Goal: Task Accomplishment & Management: Complete application form

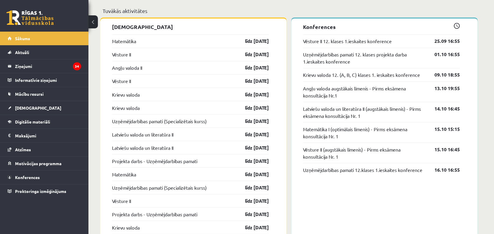
scroll to position [393, 0]
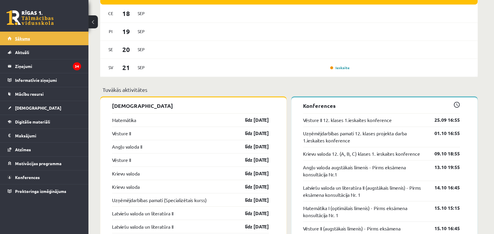
click at [50, 38] on link "Sākums" at bounding box center [44, 39] width 73 height 14
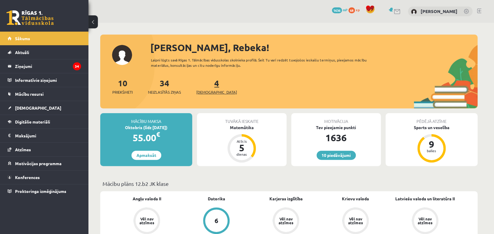
click at [204, 85] on link "4 Ieskaites" at bounding box center [216, 86] width 41 height 17
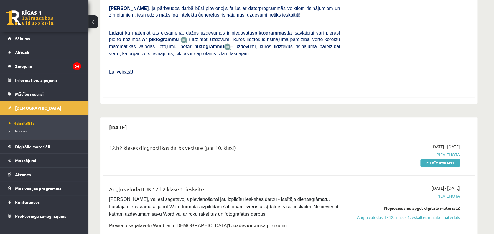
scroll to position [236, 0]
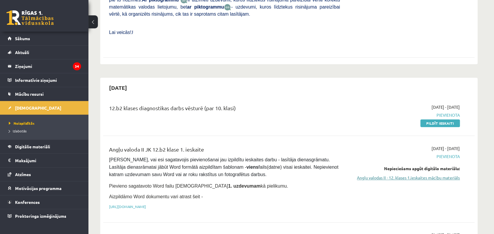
click at [359, 174] on link "Angļu valodas II - 12. klases 1.ieskaites mācību materiāls" at bounding box center [404, 177] width 111 height 6
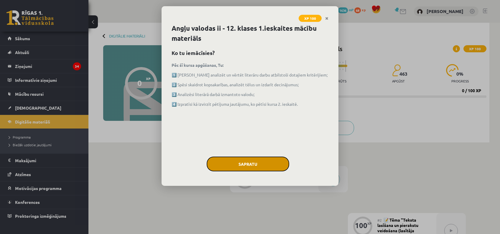
click at [255, 159] on button "Sapratu" at bounding box center [248, 163] width 83 height 15
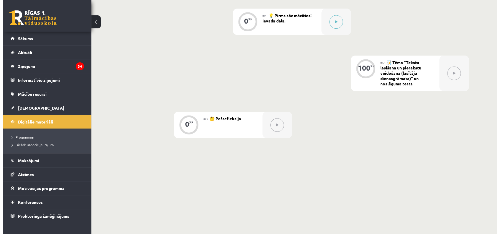
scroll to position [39, 0]
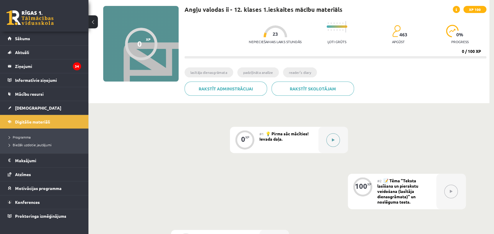
click at [332, 140] on icon at bounding box center [333, 140] width 3 height 4
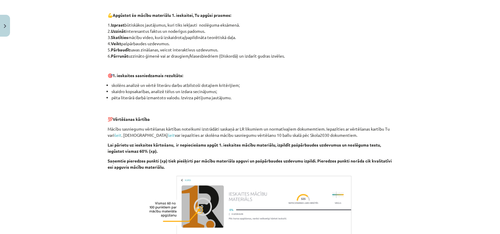
scroll to position [387, 0]
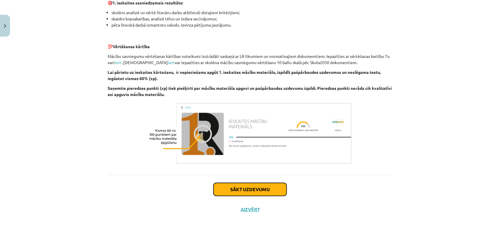
click at [262, 191] on button "Sākt uzdevumu" at bounding box center [250, 189] width 73 height 13
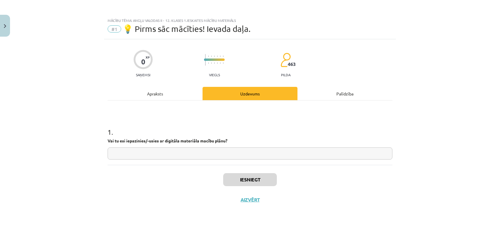
scroll to position [0, 0]
click at [157, 95] on div "Apraksts" at bounding box center [155, 93] width 95 height 13
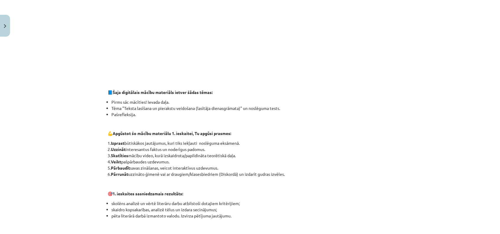
scroll to position [39, 0]
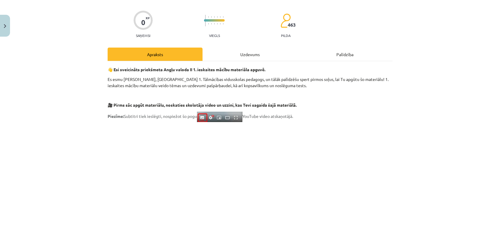
click at [253, 51] on div "Uzdevums" at bounding box center [250, 53] width 95 height 13
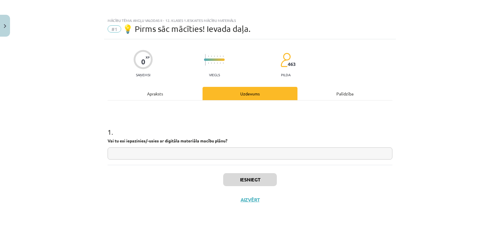
click at [254, 155] on input "text" at bounding box center [250, 153] width 285 height 12
type input "**********"
click at [256, 178] on button "Iesniegt" at bounding box center [250, 179] width 54 height 13
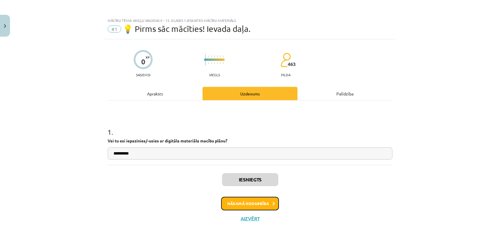
click at [262, 205] on button "Nākamā nodarbība" at bounding box center [250, 203] width 58 height 14
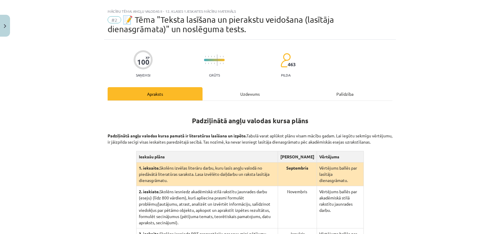
scroll to position [88, 0]
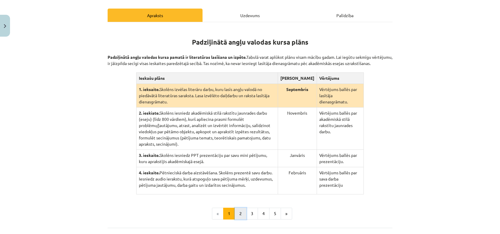
click at [241, 207] on button "2" at bounding box center [241, 213] width 12 height 12
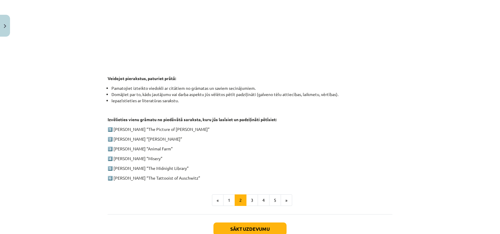
scroll to position [275, 0]
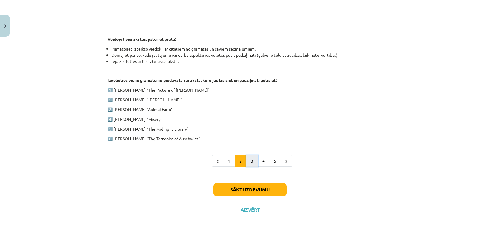
click at [249, 164] on button "3" at bounding box center [252, 161] width 12 height 12
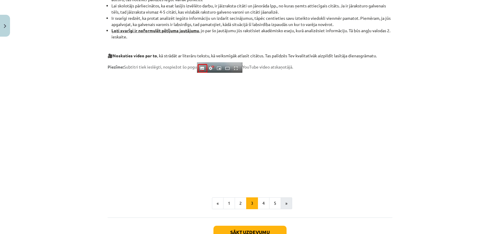
scroll to position [472, 0]
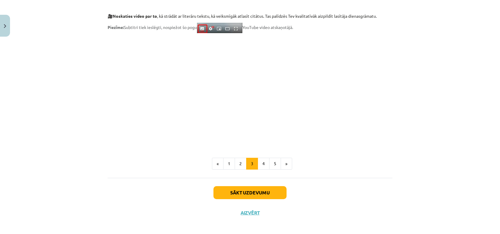
click at [147, 192] on div "Sākt uzdevumu Aizvērt" at bounding box center [250, 198] width 285 height 41
click at [252, 192] on button "Sākt uzdevumu" at bounding box center [250, 192] width 73 height 13
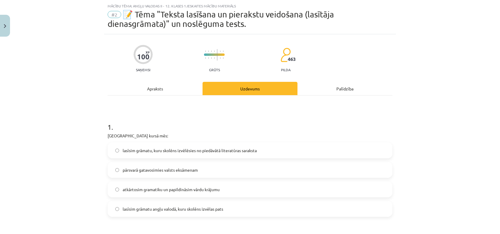
scroll to position [54, 0]
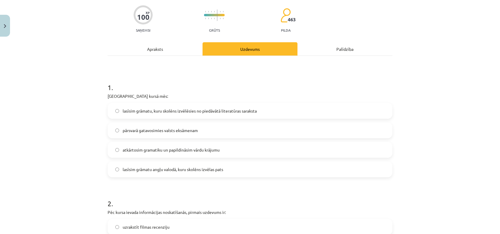
click at [267, 109] on label "lasīsim grāmatu, kuru skolēns izvēlēsies no piedāvātā literatūras saraksta" at bounding box center [250, 110] width 284 height 15
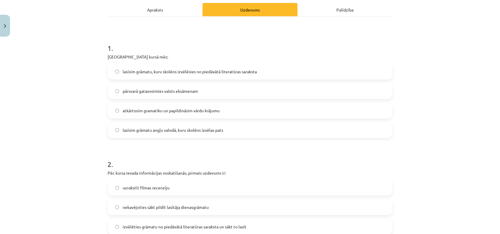
click at [214, 110] on span "atkārtosim gramatiku un papildināsim vārdu krājumu" at bounding box center [171, 110] width 97 height 6
click at [226, 69] on span "lasīsim grāmatu, kuru skolēns izvēlēsies no piedāvātā literatūras saraksta" at bounding box center [190, 71] width 134 height 6
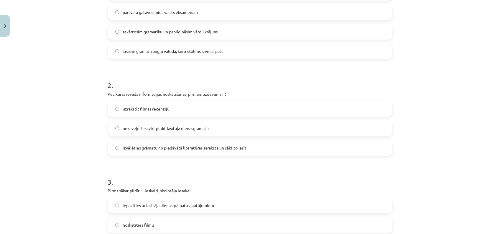
click at [241, 151] on label "izvēlēties grāmatu no piedāvātā literatūras saraksta un sākt to lasīt" at bounding box center [250, 147] width 284 height 15
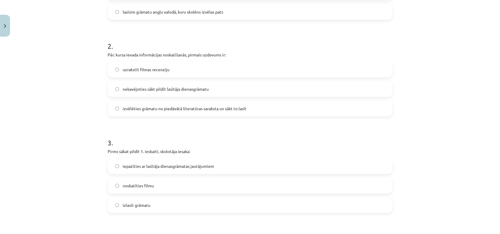
scroll to position [290, 0]
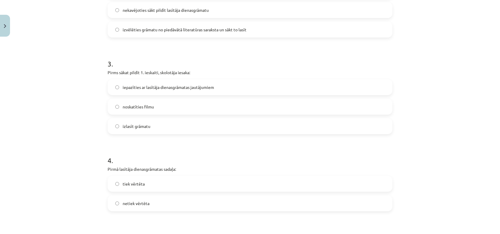
click at [177, 88] on span "iepazīties ar lasītāja dienasgrāmatas jautājumiem" at bounding box center [168, 87] width 91 height 6
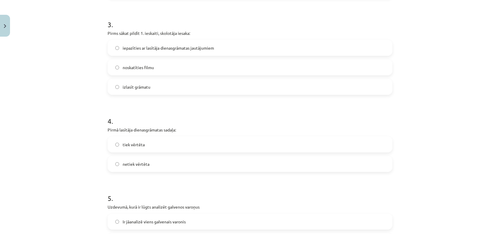
scroll to position [368, 0]
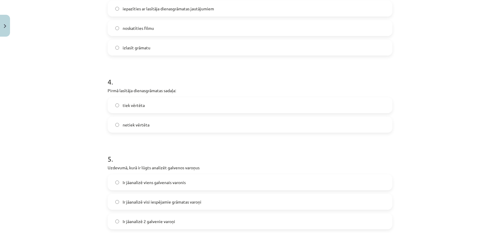
click at [170, 104] on label "tiek vērtēta" at bounding box center [250, 105] width 284 height 15
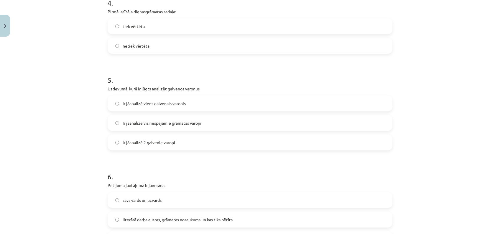
click at [200, 101] on label "Ir jāanalizē viens galvenais varonis" at bounding box center [250, 103] width 284 height 15
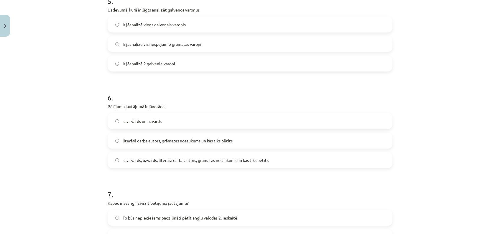
scroll to position [565, 0]
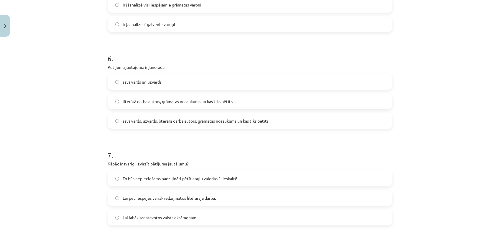
click at [219, 122] on span "savs vārds, uzvārds, literārā darba autors, grāmatas nosaukums un kas tiks pētī…" at bounding box center [196, 121] width 146 height 6
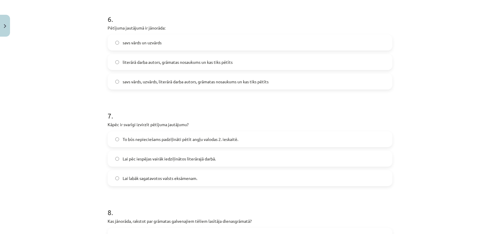
scroll to position [644, 0]
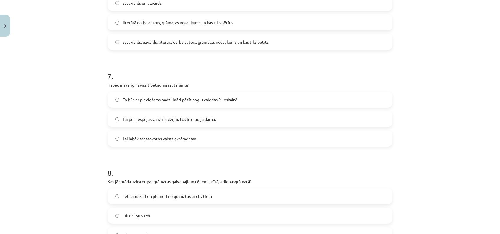
click at [190, 99] on span "To būs nepieciešams padziļināti pētīt angļu valodas 2. ieskaitē." at bounding box center [181, 99] width 116 height 6
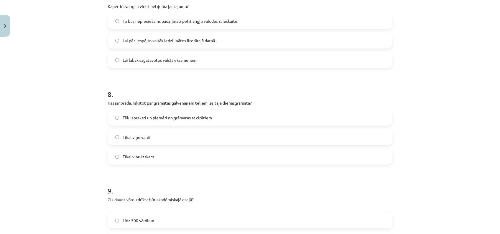
click at [191, 119] on span "Tēlu apraksti un piemēri no grāmatas ar citātiem" at bounding box center [167, 117] width 89 height 6
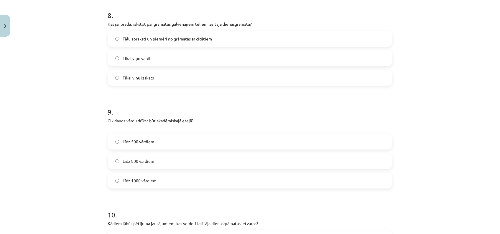
scroll to position [840, 0]
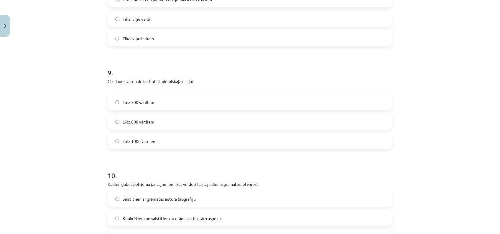
click at [184, 120] on label "Līdz 800 vārdiem" at bounding box center [250, 121] width 284 height 15
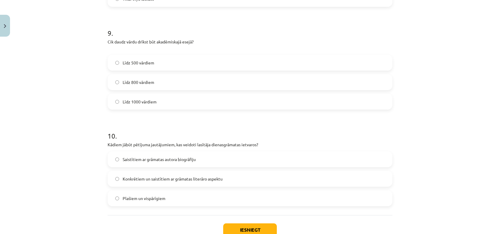
scroll to position [919, 0]
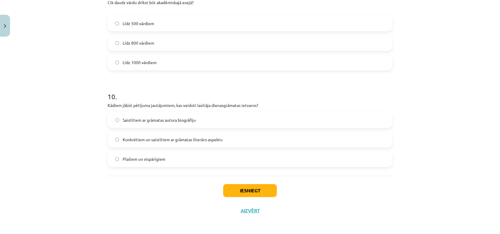
click at [205, 120] on label "Saistītiem ar grāmatas autora biogrāfiju" at bounding box center [250, 119] width 284 height 15
click at [240, 191] on button "Iesniegt" at bounding box center [250, 190] width 54 height 13
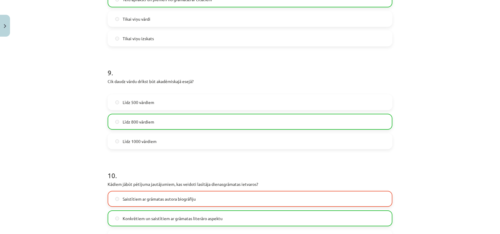
scroll to position [939, 0]
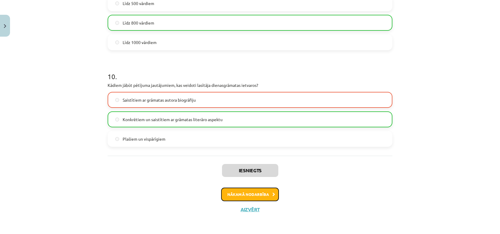
click at [257, 189] on button "Nākamā nodarbība" at bounding box center [250, 194] width 58 height 14
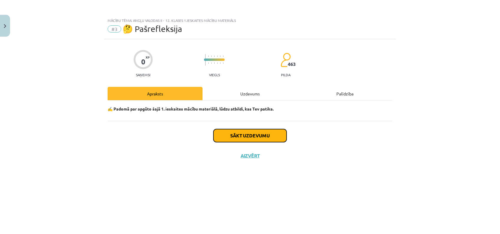
click at [253, 135] on button "Sākt uzdevumu" at bounding box center [250, 135] width 73 height 13
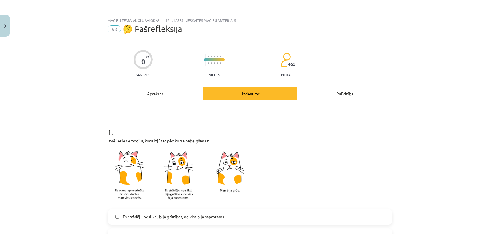
scroll to position [78, 0]
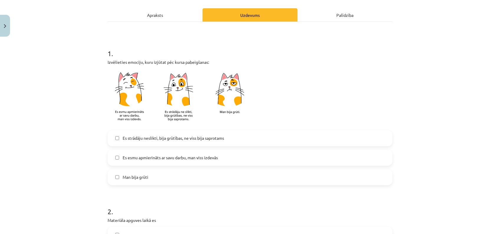
click at [211, 159] on span "Es esmu apmierināts ar savu darbu, man viss izdevās" at bounding box center [170, 157] width 95 height 6
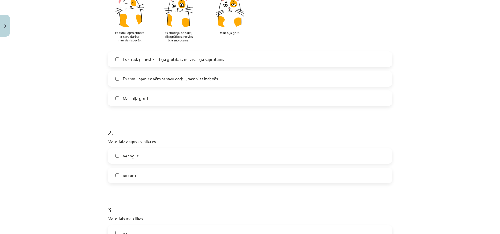
scroll to position [196, 0]
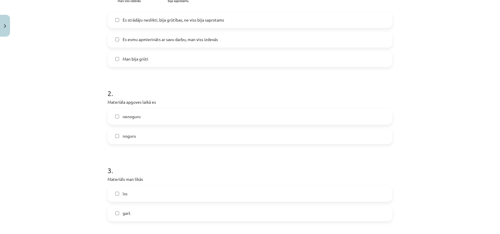
click at [147, 137] on label "noguru" at bounding box center [250, 136] width 284 height 15
click at [157, 116] on label "nenoguru" at bounding box center [250, 116] width 284 height 15
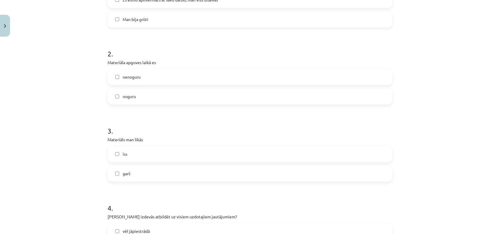
click at [159, 167] on label "garš" at bounding box center [250, 173] width 284 height 15
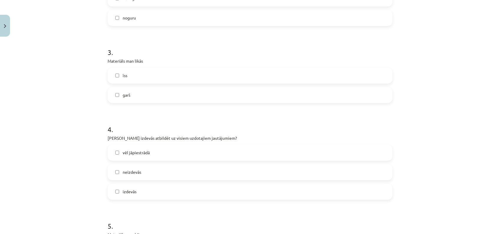
click at [184, 150] on label "vēl jāpiestrādā" at bounding box center [250, 152] width 284 height 15
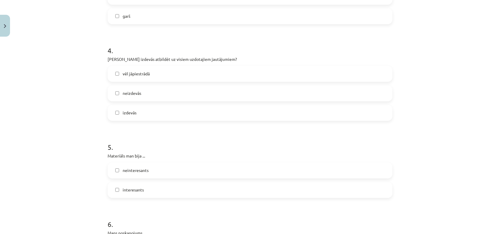
scroll to position [432, 0]
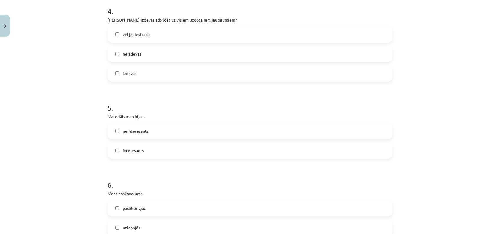
click at [165, 153] on label "interesants" at bounding box center [250, 150] width 284 height 15
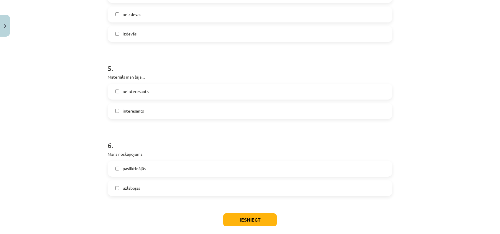
click at [185, 191] on label "uzlabojās" at bounding box center [250, 187] width 284 height 15
click at [263, 217] on button "Iesniegt" at bounding box center [250, 219] width 54 height 13
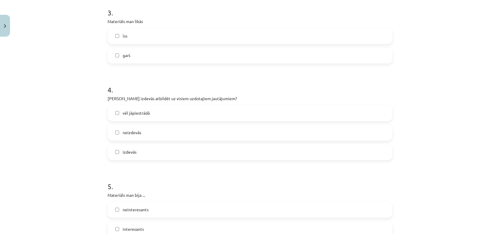
scroll to position [236, 0]
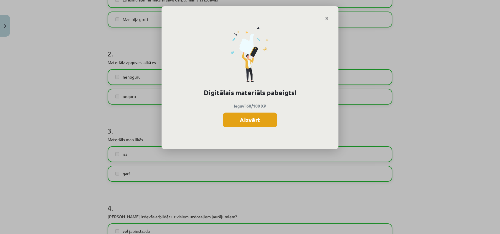
click at [267, 118] on button "Aizvērt" at bounding box center [250, 119] width 54 height 15
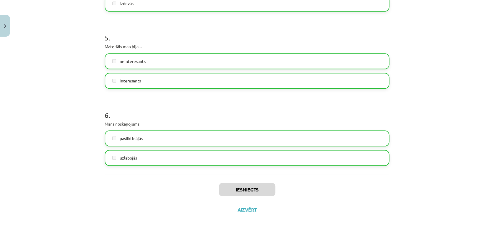
scroll to position [165, 0]
click at [248, 208] on button "Aizvērt" at bounding box center [247, 209] width 22 height 6
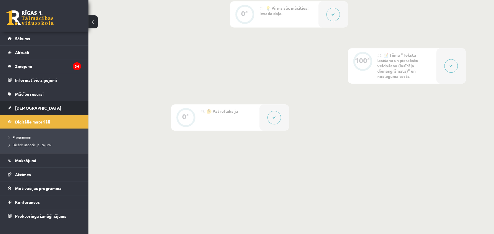
click at [36, 109] on link "[DEMOGRAPHIC_DATA]" at bounding box center [44, 108] width 73 height 14
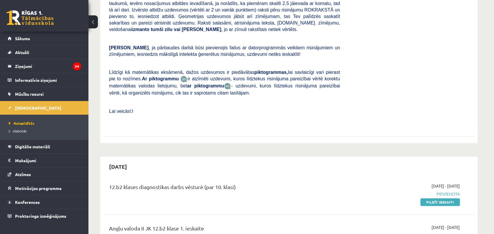
scroll to position [236, 0]
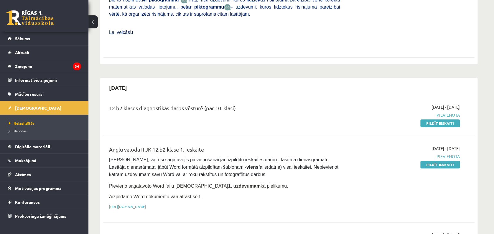
drag, startPoint x: 433, startPoint y: 111, endPoint x: 317, endPoint y: 35, distance: 138.3
click at [433, 119] on link "Pildīt ieskaiti" at bounding box center [441, 123] width 40 height 8
click at [439, 119] on link "Pildīt ieskaiti" at bounding box center [441, 123] width 40 height 8
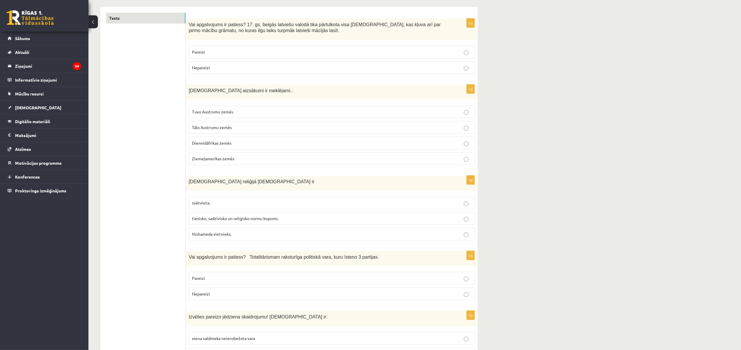
scroll to position [107, 0]
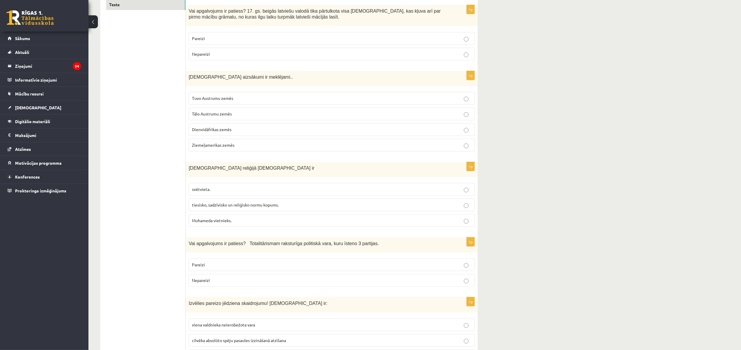
click at [231, 37] on p "Pareizi" at bounding box center [332, 38] width 280 height 6
drag, startPoint x: 229, startPoint y: 101, endPoint x: 229, endPoint y: 87, distance: 13.9
click at [229, 98] on span "Tuvo Austrumu zemēs" at bounding box center [212, 98] width 41 height 5
click at [252, 207] on span "tiesisko, sadzīvisko un reliģisko normu kopums." at bounding box center [235, 204] width 87 height 5
click at [296, 233] on p "Nepareizi" at bounding box center [332, 281] width 280 height 6
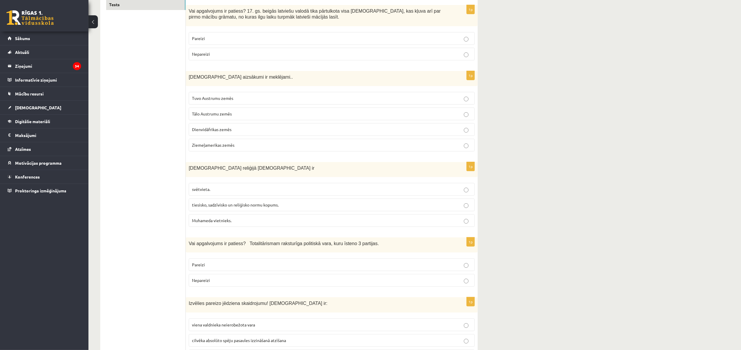
scroll to position [225, 0]
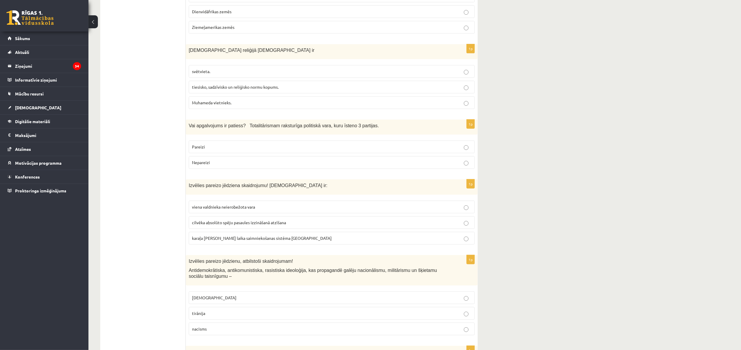
click at [239, 225] on span "cilvēka absolūto spēju pasaules izzināšanā atzīšana" at bounding box center [239, 222] width 94 height 5
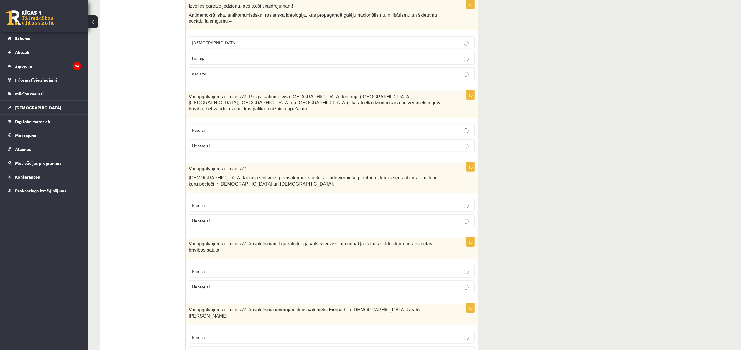
scroll to position [421, 0]
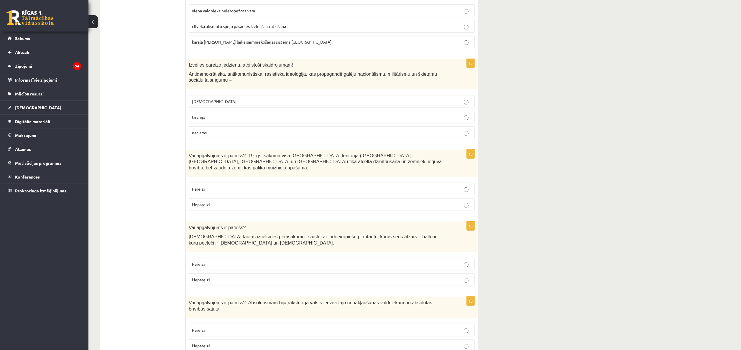
click at [233, 105] on p "fašisms" at bounding box center [332, 102] width 280 height 6
click at [232, 188] on p "Pareizi" at bounding box center [332, 189] width 280 height 6
drag, startPoint x: 269, startPoint y: 278, endPoint x: 267, endPoint y: 275, distance: 3.1
click at [269, 233] on p "Nepareizi" at bounding box center [332, 280] width 280 height 6
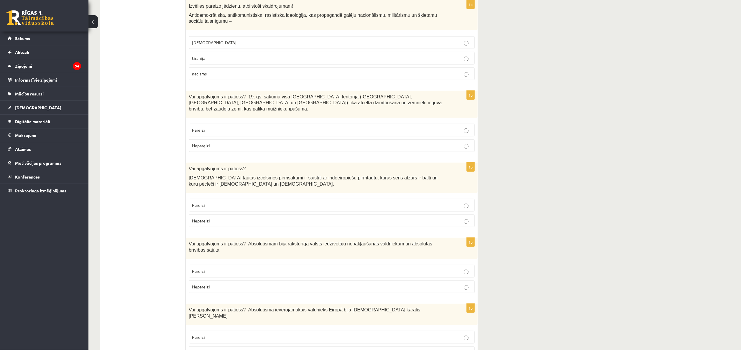
click at [239, 233] on p "Pareizi" at bounding box center [332, 271] width 280 height 6
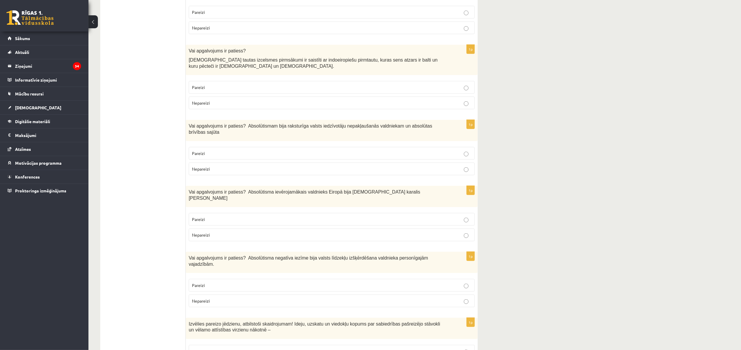
scroll to position [657, 0]
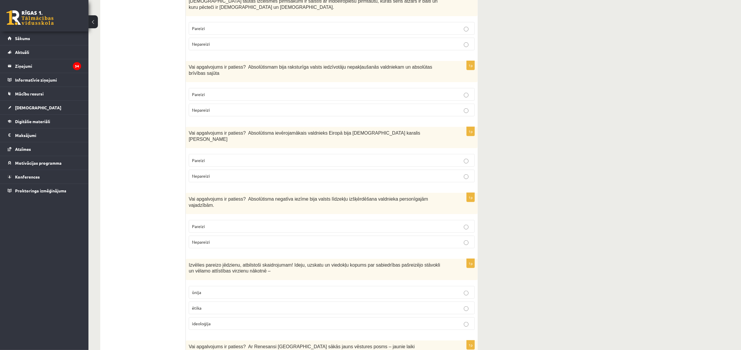
click at [254, 157] on p "Pareizi" at bounding box center [332, 160] width 280 height 6
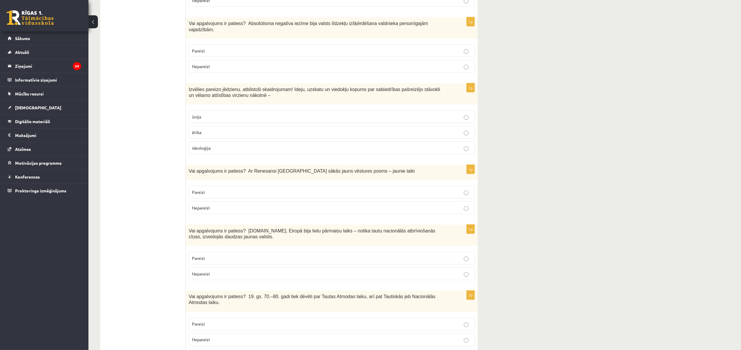
scroll to position [836, 0]
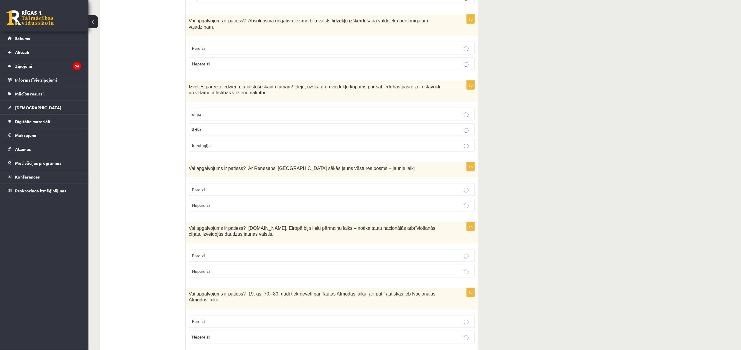
click at [281, 45] on p "Pareizi" at bounding box center [332, 48] width 280 height 6
click at [231, 142] on p "ideoloģija" at bounding box center [332, 145] width 280 height 6
drag, startPoint x: 225, startPoint y: 182, endPoint x: 226, endPoint y: 163, distance: 18.9
click at [225, 187] on p "Pareizi" at bounding box center [332, 190] width 280 height 6
click at [261, 233] on p "Pareizi" at bounding box center [332, 256] width 280 height 6
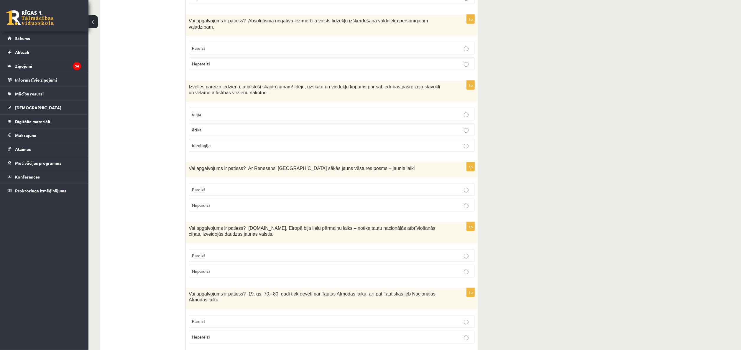
scroll to position [895, 0]
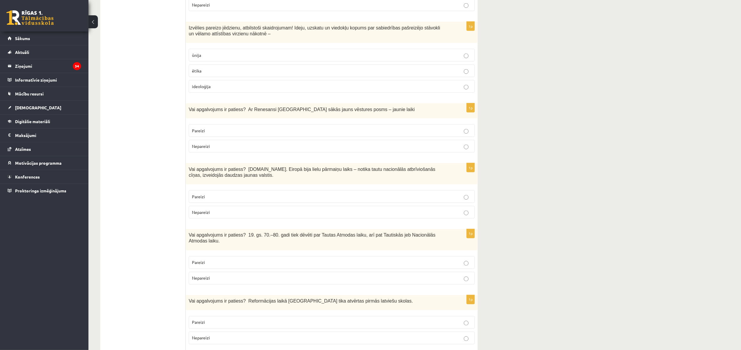
click at [250, 233] on p "Nepareizi" at bounding box center [332, 278] width 280 height 6
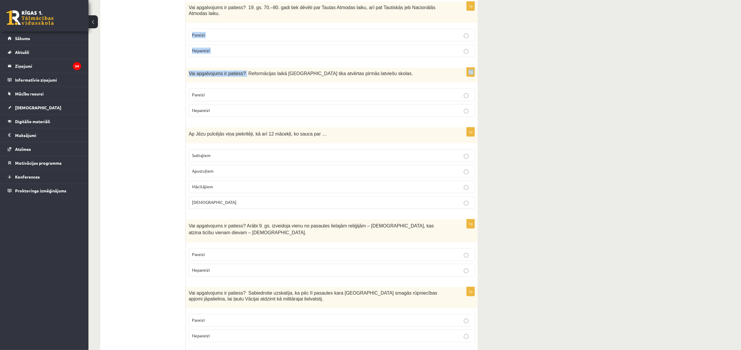
scroll to position [1119, 0]
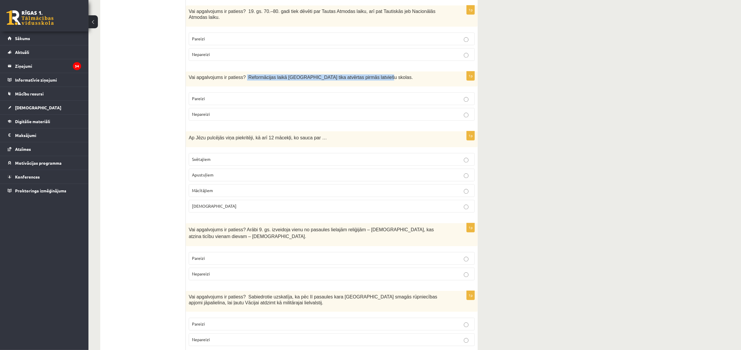
drag, startPoint x: 248, startPoint y: 7, endPoint x: 391, endPoint y: 77, distance: 158.9
click at [391, 77] on div "Vai apgalvojums ir patiess? Reformācijas laikā Livonijā tika atvērtas pirmās la…" at bounding box center [332, 78] width 292 height 15
copy span "Reformācijas laikā Livonijā tika atvērtas pirmās latviešu skolas."
click at [494, 158] on div "12.b2 klases diagnosticējošais darbs Vēsturē par 10.klases mācību vielu , Rebek…" at bounding box center [414, 19] width 653 height 2231
click at [208, 111] on span "Nepareizi" at bounding box center [201, 113] width 18 height 5
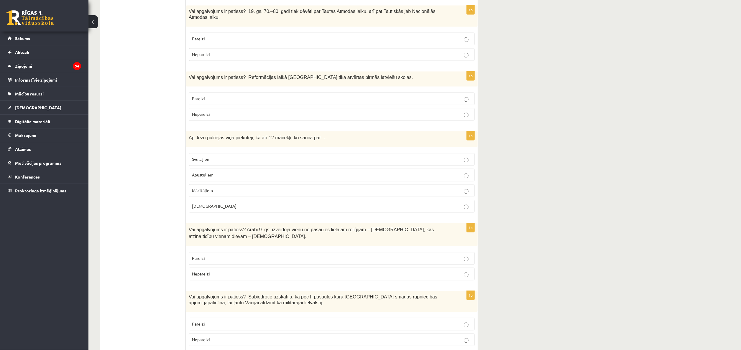
click at [224, 172] on p "Apustuļiem" at bounding box center [332, 175] width 280 height 6
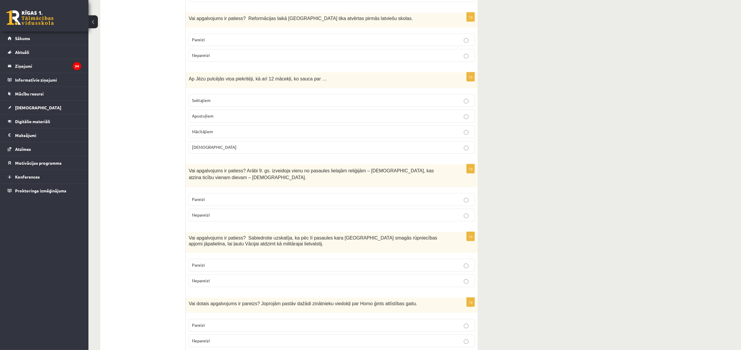
scroll to position [1237, 0]
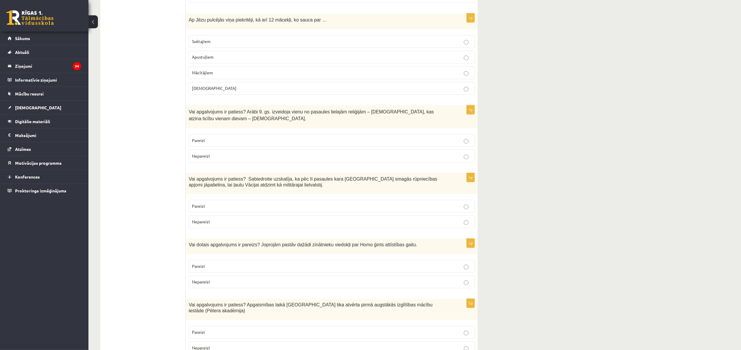
click at [205, 138] on span "Pareizi" at bounding box center [198, 140] width 13 height 5
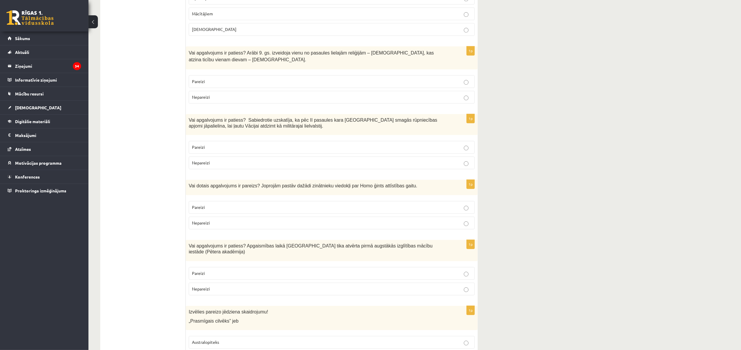
click at [216, 144] on p "Pareizi" at bounding box center [332, 147] width 280 height 6
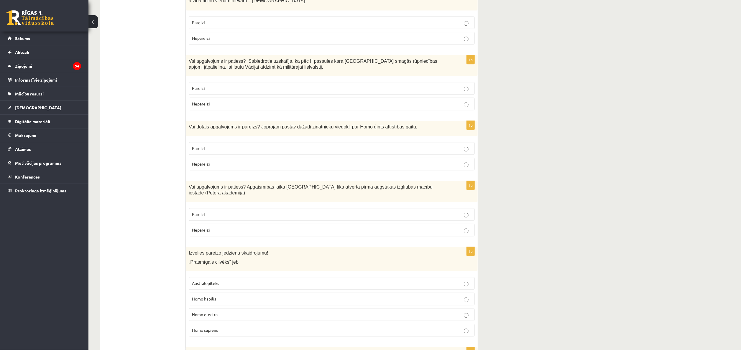
click at [216, 163] on p "Nepareizi" at bounding box center [332, 164] width 280 height 6
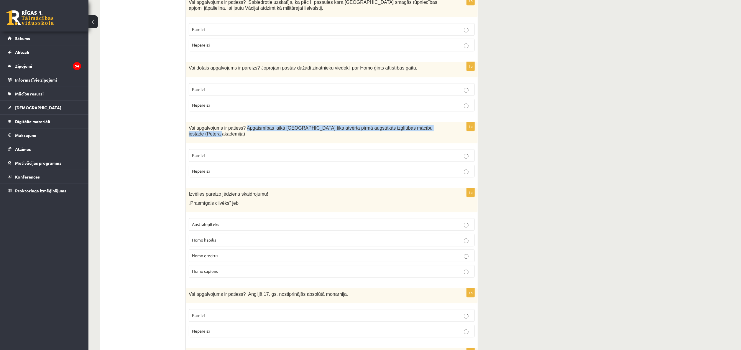
drag, startPoint x: 248, startPoint y: 125, endPoint x: 345, endPoint y: 136, distance: 97.3
click at [345, 136] on div "Vai apgalvojums ir patiess? Apgaismības laikā Jelgavā tika atvērta pirmā augstā…" at bounding box center [332, 132] width 292 height 21
copy span "Apgaismības laikā Jelgavā tika atvērta pirmā augstākās izglītības mācību iestād…"
click at [290, 152] on p "Pareizi" at bounding box center [332, 155] width 280 height 6
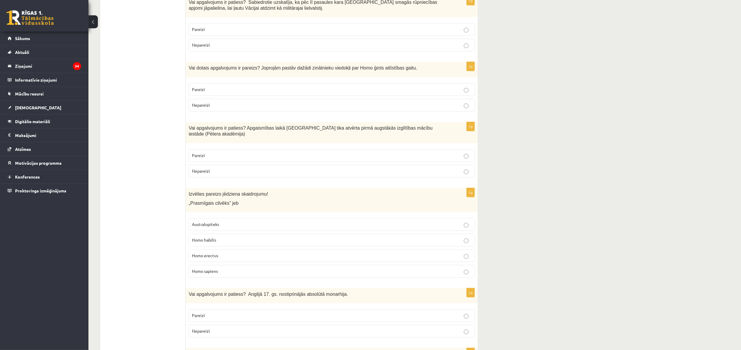
scroll to position [1473, 0]
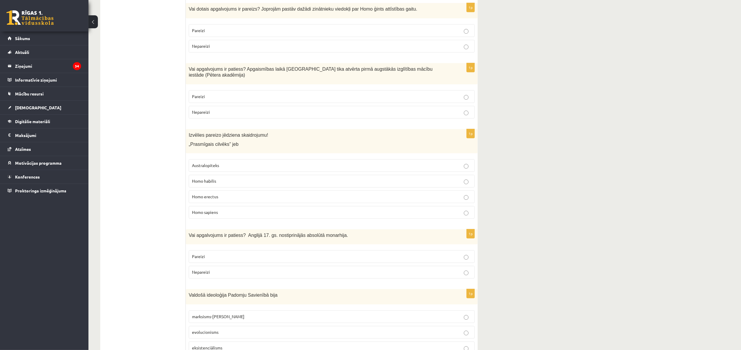
drag, startPoint x: 215, startPoint y: 180, endPoint x: 234, endPoint y: 130, distance: 53.1
click at [216, 178] on span "Homo habilis" at bounding box center [204, 180] width 24 height 5
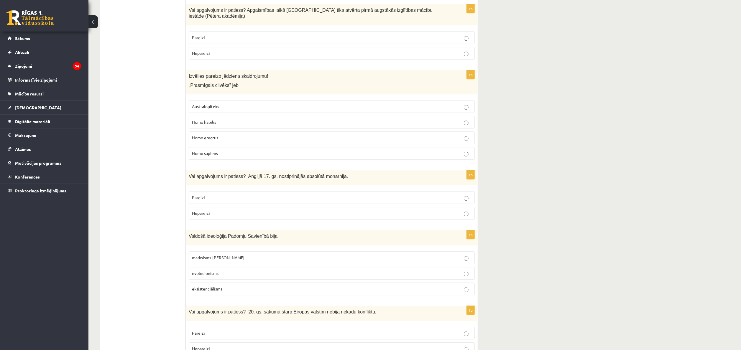
click at [401, 119] on p "Homo habilis" at bounding box center [332, 122] width 280 height 6
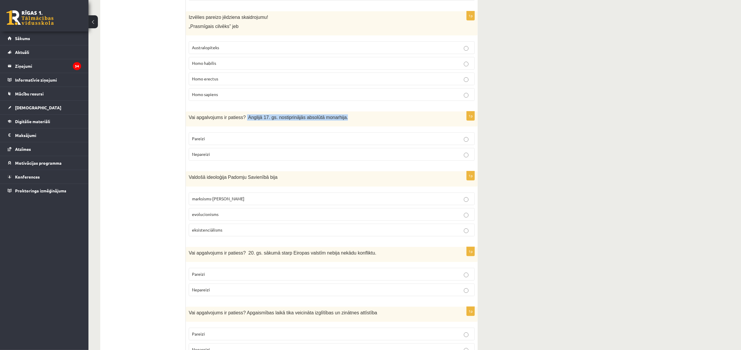
drag, startPoint x: 248, startPoint y: 115, endPoint x: 396, endPoint y: 112, distance: 148.7
click at [393, 114] on p "Vai apgalvojums ir patiess? Anglijā 17. gs. nostiprinājās absolūtā monarhija." at bounding box center [317, 117] width 257 height 6
copy span "Anglijā 17. gs. nostiprinājās absolūtā monarhija."
click at [237, 153] on p "Nepareizi" at bounding box center [332, 154] width 280 height 6
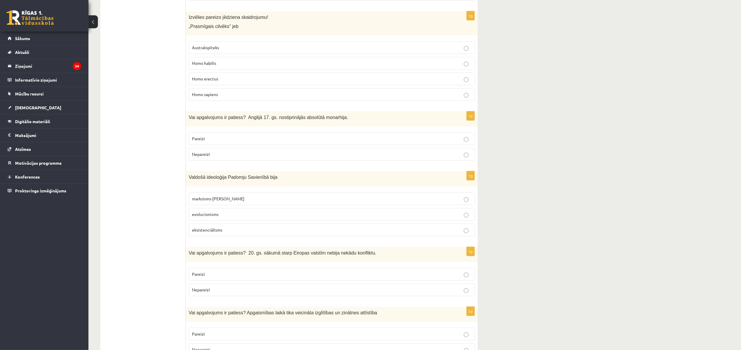
scroll to position [1650, 0]
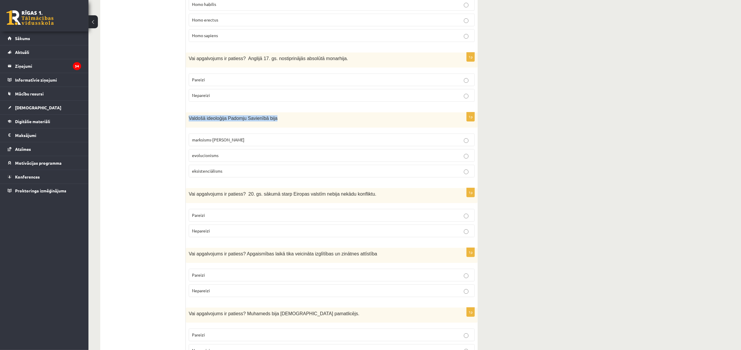
drag, startPoint x: 187, startPoint y: 115, endPoint x: 299, endPoint y: 118, distance: 112.1
click at [295, 119] on div "Valdošā ideoloģija Padomju Savienībā bija" at bounding box center [332, 119] width 292 height 15
copy span "Valdošā ideoloģija Padomju Savienībā bija"
click at [242, 137] on p "marksisms-ļeņinisms" at bounding box center [332, 140] width 280 height 6
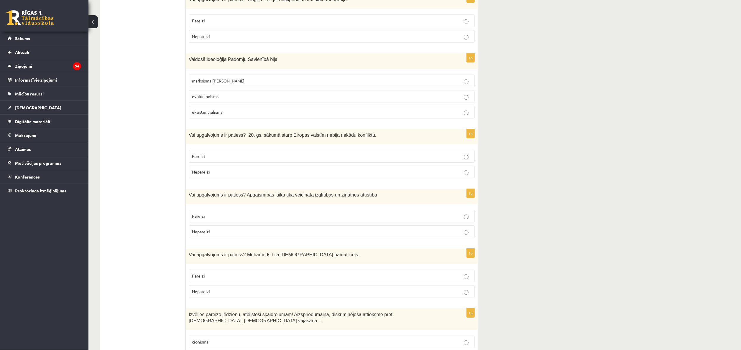
click at [222, 169] on p "Nepareizi" at bounding box center [332, 172] width 280 height 6
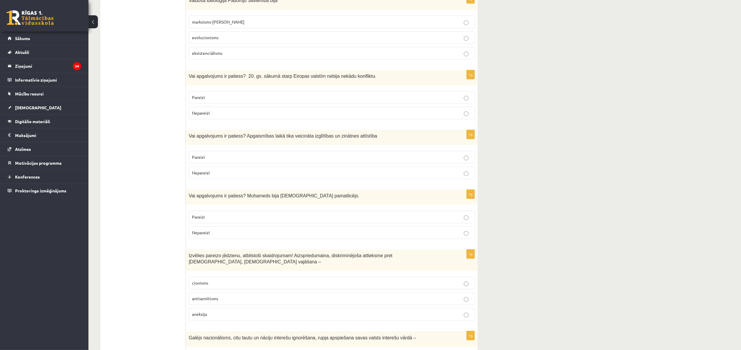
click at [225, 159] on p "Pareizi" at bounding box center [332, 157] width 280 height 6
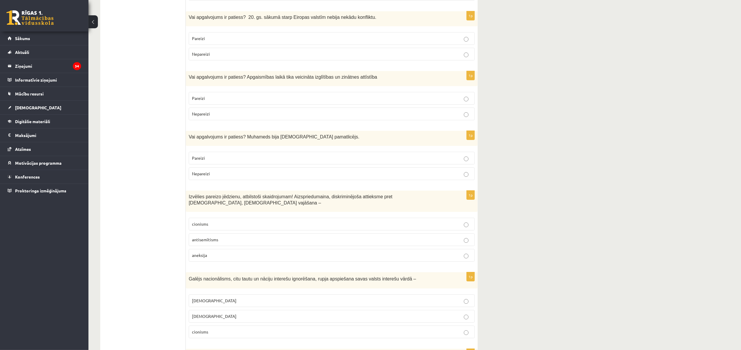
click at [225, 158] on p "Pareizi" at bounding box center [332, 158] width 280 height 6
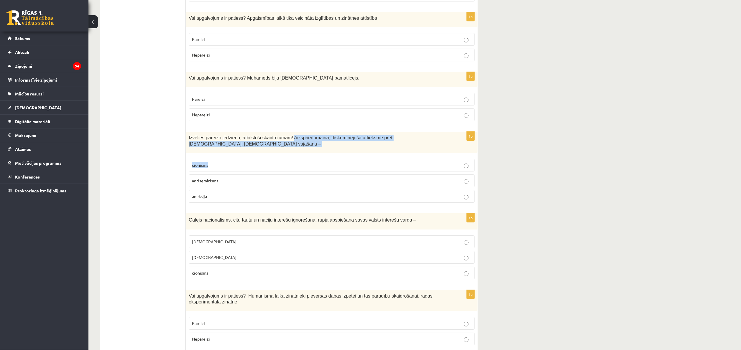
drag, startPoint x: 300, startPoint y: 139, endPoint x: 314, endPoint y: 155, distance: 21.1
click at [314, 155] on div "1p Izvēlies pareizo jēdzienu, atbilstoši skaidrojumam! Aizspriedumaina, diskrim…" at bounding box center [332, 170] width 292 height 76
drag, startPoint x: 301, startPoint y: 141, endPoint x: 271, endPoint y: 147, distance: 30.8
click at [271, 147] on div "Izvēlies pareizo jēdzienu, atbilstoši skaidrojumam! Aizspriedumaina, diskriminē…" at bounding box center [332, 142] width 292 height 21
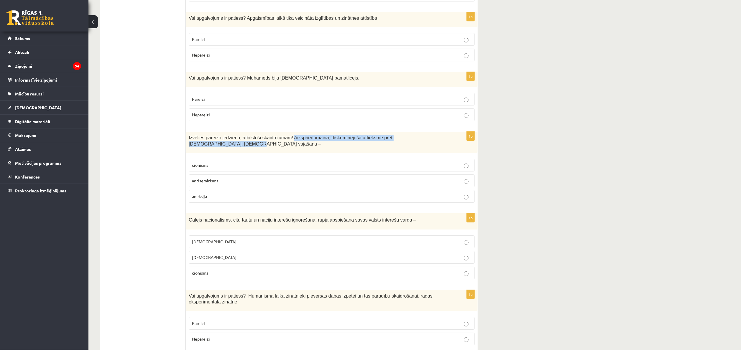
copy span "Aizspriedumaina, diskriminējoša attieksme pret ebrejiem, ebreju vajāšana –"
click at [229, 183] on p "antisemītisms" at bounding box center [332, 181] width 280 height 6
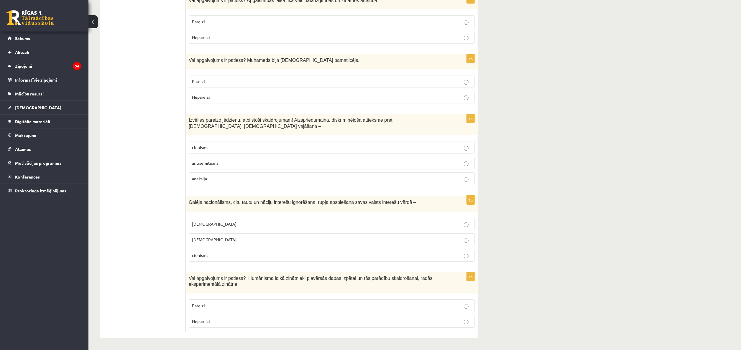
click at [234, 226] on p "šovinisms" at bounding box center [332, 224] width 280 height 6
drag, startPoint x: 322, startPoint y: 306, endPoint x: 306, endPoint y: 307, distance: 16.3
click at [321, 233] on p "Pareizi" at bounding box center [332, 306] width 280 height 6
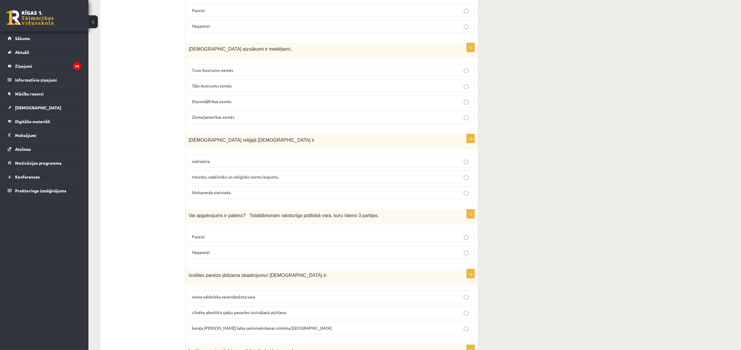
scroll to position [17, 0]
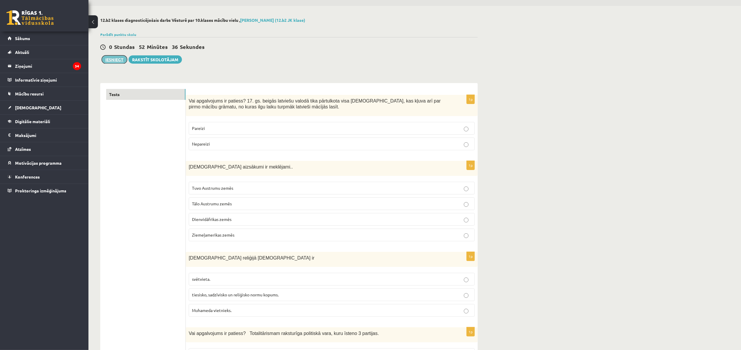
click at [117, 63] on button "Iesniegt" at bounding box center [114, 59] width 25 height 8
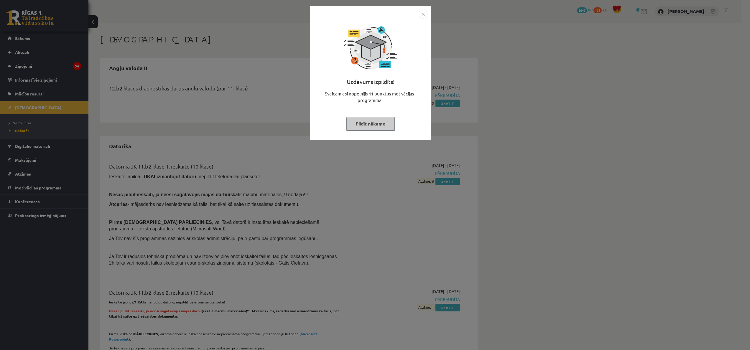
click at [382, 126] on button "Pildīt nākamo" at bounding box center [371, 124] width 48 height 14
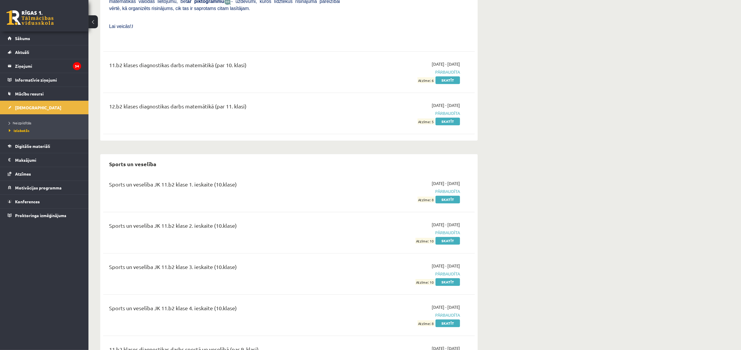
scroll to position [1721, 0]
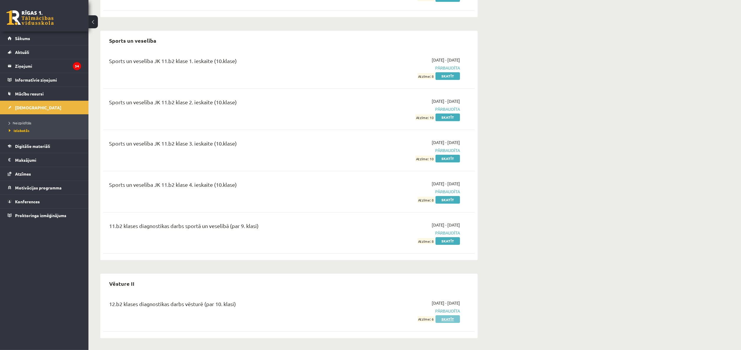
click at [443, 320] on link "Skatīt" at bounding box center [448, 320] width 24 height 8
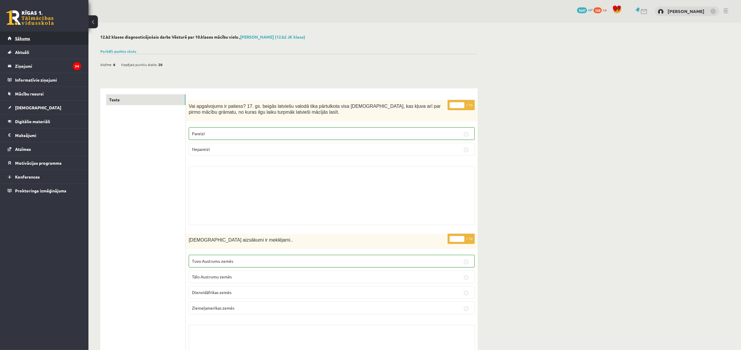
click at [50, 38] on link "Sākums" at bounding box center [44, 39] width 73 height 14
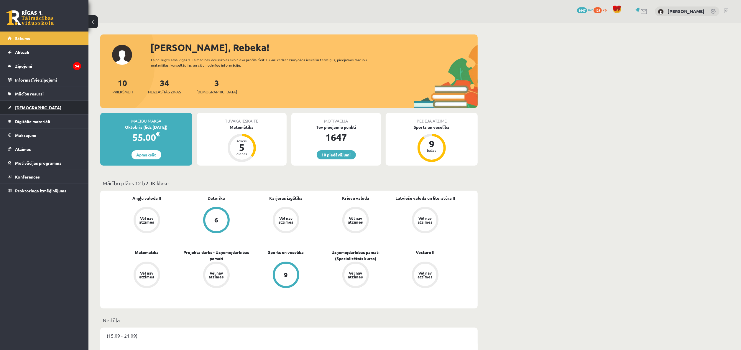
click at [40, 109] on link "[DEMOGRAPHIC_DATA]" at bounding box center [44, 108] width 73 height 14
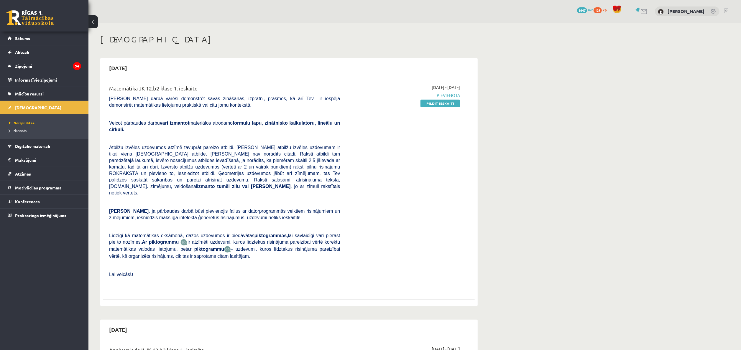
scroll to position [177, 0]
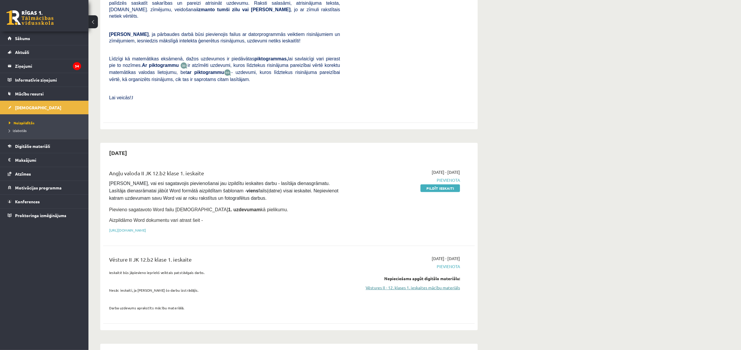
click at [423, 285] on link "Vēstures II - 12. klases 1. ieskaites mācību materiāls" at bounding box center [404, 288] width 111 height 6
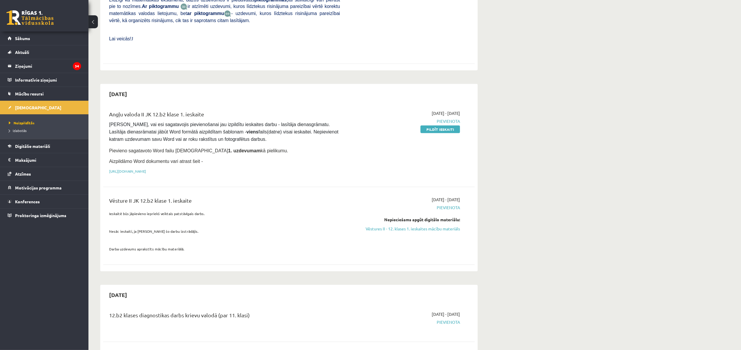
scroll to position [118, 0]
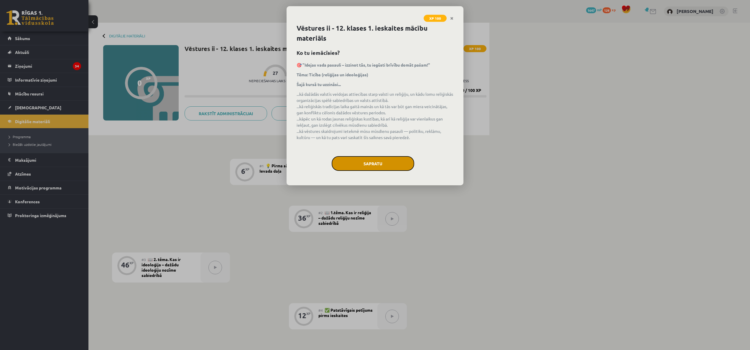
click at [393, 161] on button "Sapratu" at bounding box center [373, 163] width 83 height 15
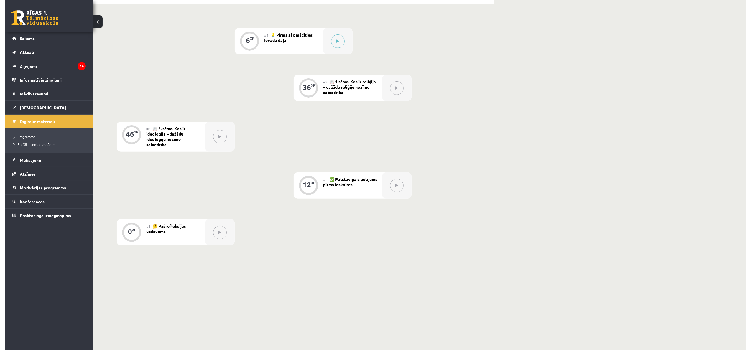
scroll to position [13, 0]
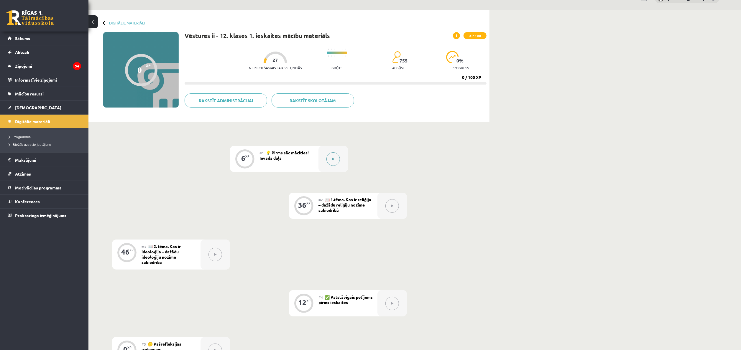
click at [337, 160] on button at bounding box center [333, 159] width 14 height 14
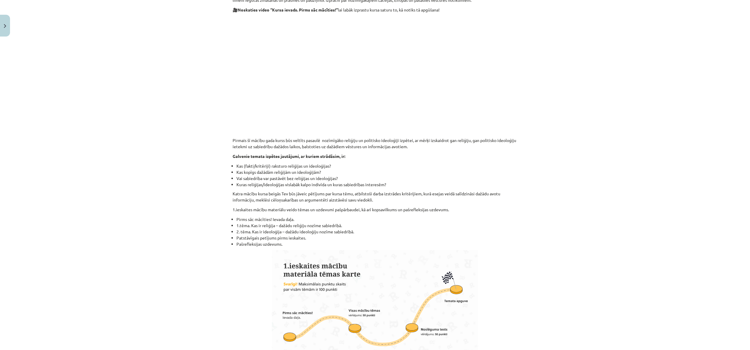
scroll to position [0, 0]
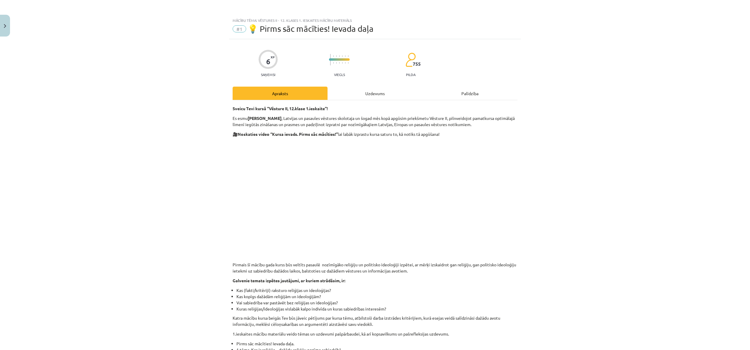
click at [393, 91] on div "Uzdevums" at bounding box center [375, 93] width 95 height 13
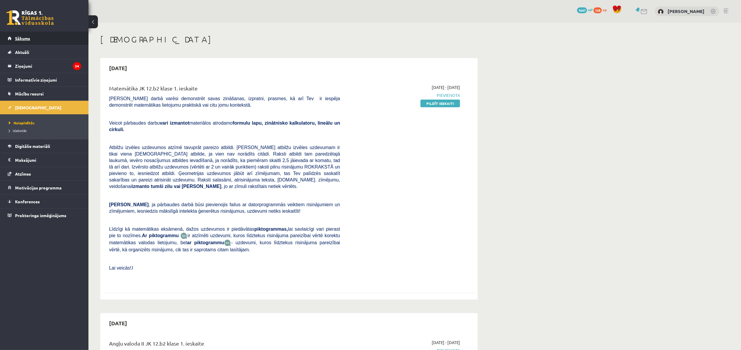
click at [29, 40] on span "Sākums" at bounding box center [22, 38] width 15 height 5
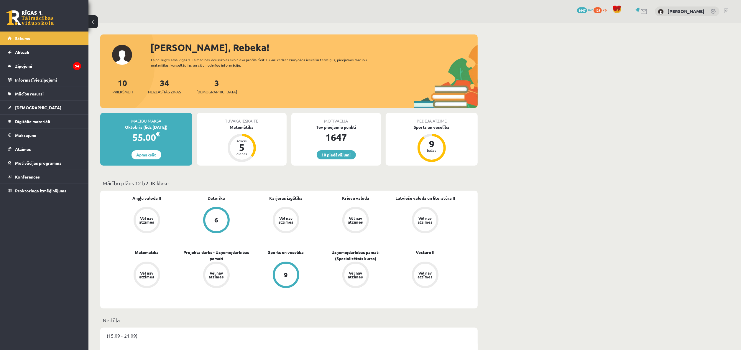
click at [338, 152] on link "10 piedāvājumi" at bounding box center [336, 154] width 39 height 9
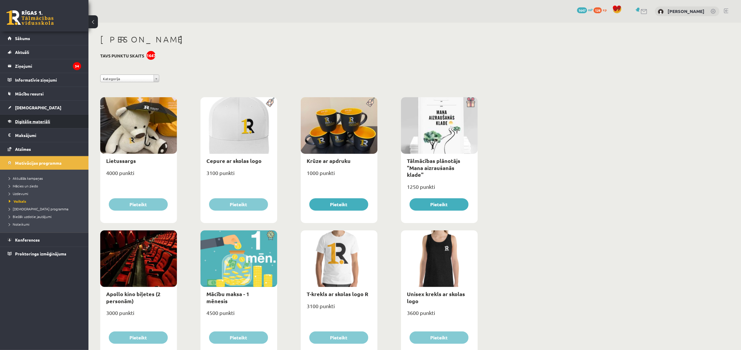
click at [32, 123] on span "Digitālie materiāli" at bounding box center [32, 121] width 35 height 5
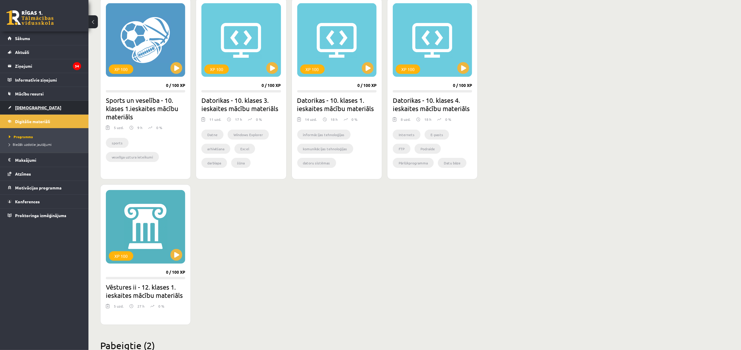
scroll to position [122, 0]
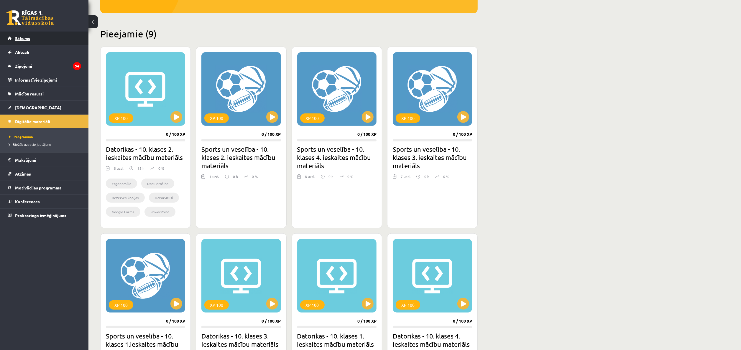
click at [25, 41] on span "Sākums" at bounding box center [22, 38] width 15 height 5
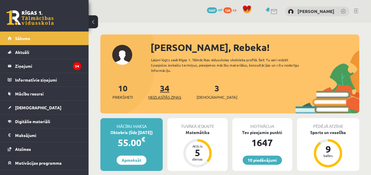
click at [167, 94] on span "Neizlasītās ziņas" at bounding box center [164, 97] width 33 height 6
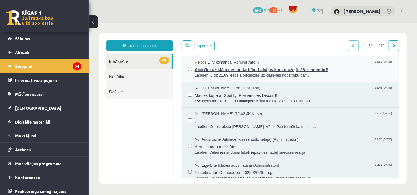
click at [330, 68] on span "Aicinām uz klātienes nodarbību Latvijas kara muzejā, 26. septembrī!" at bounding box center [293, 68] width 198 height 7
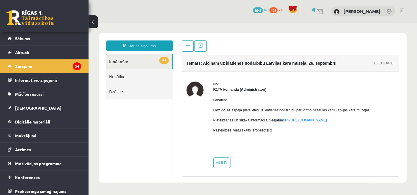
click at [124, 62] on link "33 Ienākošie" at bounding box center [138, 61] width 65 height 15
click at [50, 67] on legend "Ziņojumi 34" at bounding box center [48, 66] width 66 height 14
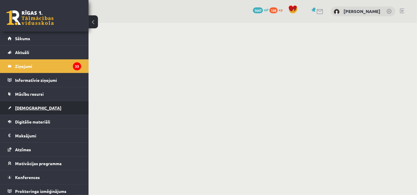
click at [43, 111] on link "[DEMOGRAPHIC_DATA]" at bounding box center [44, 108] width 73 height 14
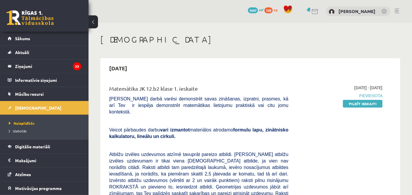
click at [372, 95] on span "Pievienota" at bounding box center [339, 95] width 85 height 6
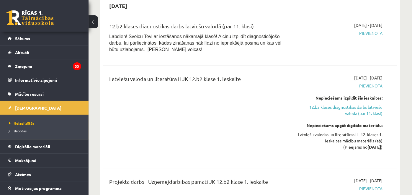
scroll to position [918, 0]
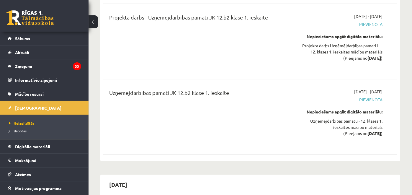
click at [369, 96] on span "Pievienota" at bounding box center [339, 99] width 85 height 6
click at [48, 33] on link "Sākums" at bounding box center [44, 39] width 73 height 14
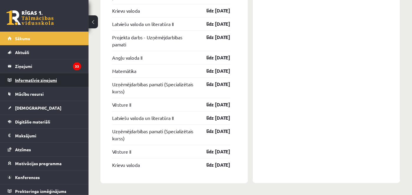
scroll to position [787, 0]
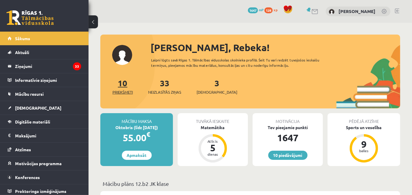
click at [120, 86] on link "10 Priekšmeti" at bounding box center [122, 86] width 20 height 17
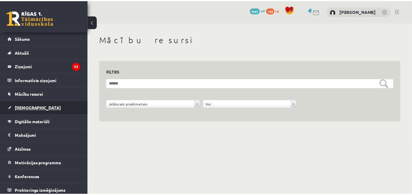
scroll to position [2, 0]
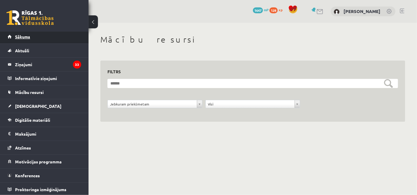
click at [23, 35] on span "Sākums" at bounding box center [22, 36] width 15 height 5
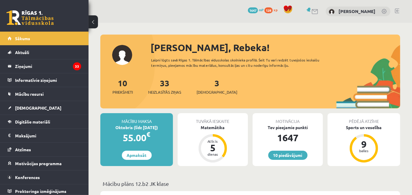
click at [312, 8] on link at bounding box center [309, 9] width 6 height 4
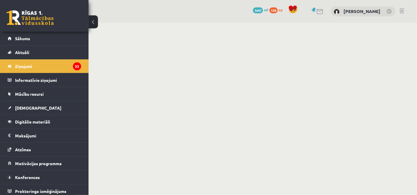
click at [295, 8] on span at bounding box center [292, 9] width 9 height 9
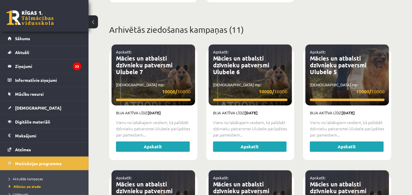
scroll to position [262, 0]
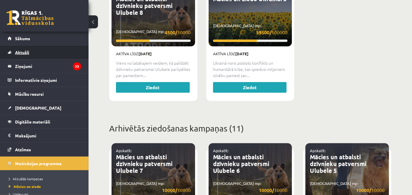
click at [47, 46] on link "Aktuāli" at bounding box center [44, 52] width 73 height 14
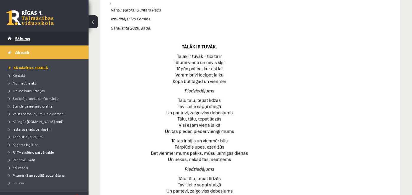
click at [36, 37] on link "Sākums" at bounding box center [44, 39] width 73 height 14
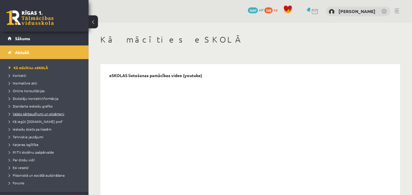
scroll to position [33, 0]
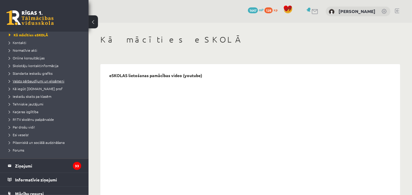
click at [34, 82] on span "Valsts pārbaudījumi un eksāmeni" at bounding box center [36, 80] width 55 height 5
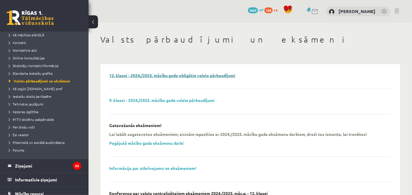
click at [168, 74] on link "12. klasei - 2024./2025. mācību gada obligātie valsts pārbaudījumi" at bounding box center [172, 75] width 126 height 5
click at [180, 170] on link "Informācija par atbrīvojumu no eksāmeniem!" at bounding box center [152, 167] width 87 height 5
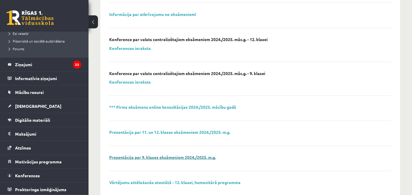
scroll to position [219, 0]
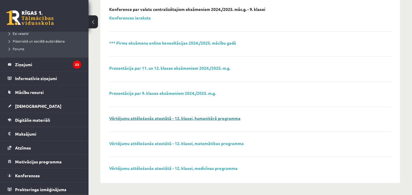
click at [188, 120] on link "Vērtējumu attēlošanās atestātā - 12. klasei, humanitārā programma" at bounding box center [174, 117] width 131 height 5
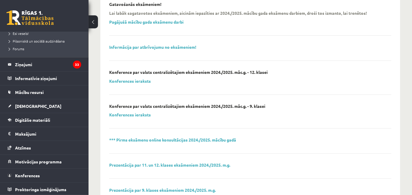
scroll to position [0, 0]
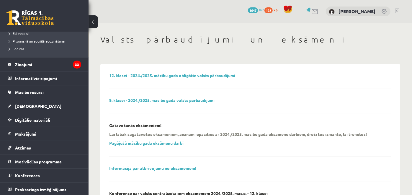
click at [396, 12] on link at bounding box center [397, 11] width 4 height 5
